Goal: Information Seeking & Learning: Find specific page/section

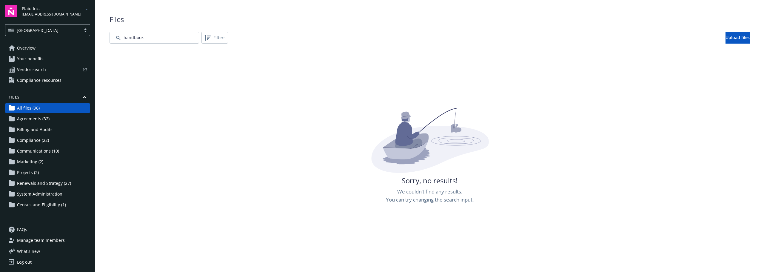
drag, startPoint x: 157, startPoint y: 38, endPoint x: 107, endPoint y: 34, distance: 50.3
click at [111, 34] on input "Search by file name..." at bounding box center [155, 38] width 90 height 12
type input "SPD"
click at [40, 143] on span "Compliance (22)" at bounding box center [33, 141] width 32 height 10
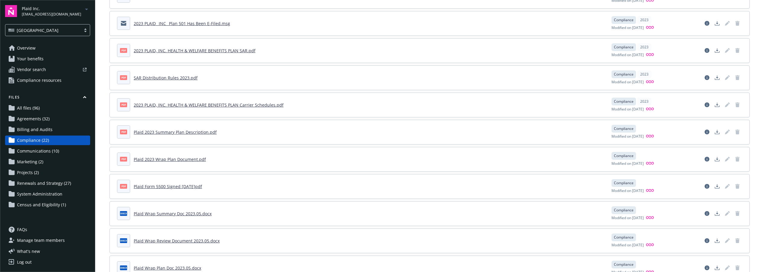
scroll to position [328, 0]
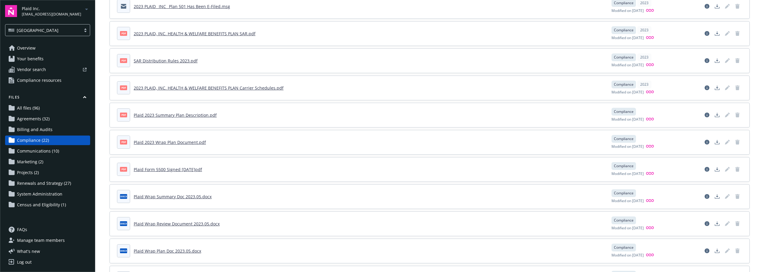
click at [178, 142] on link "Plaid 2023 Wrap Plan Document.pdf" at bounding box center [170, 142] width 72 height 6
